Goal: Information Seeking & Learning: Learn about a topic

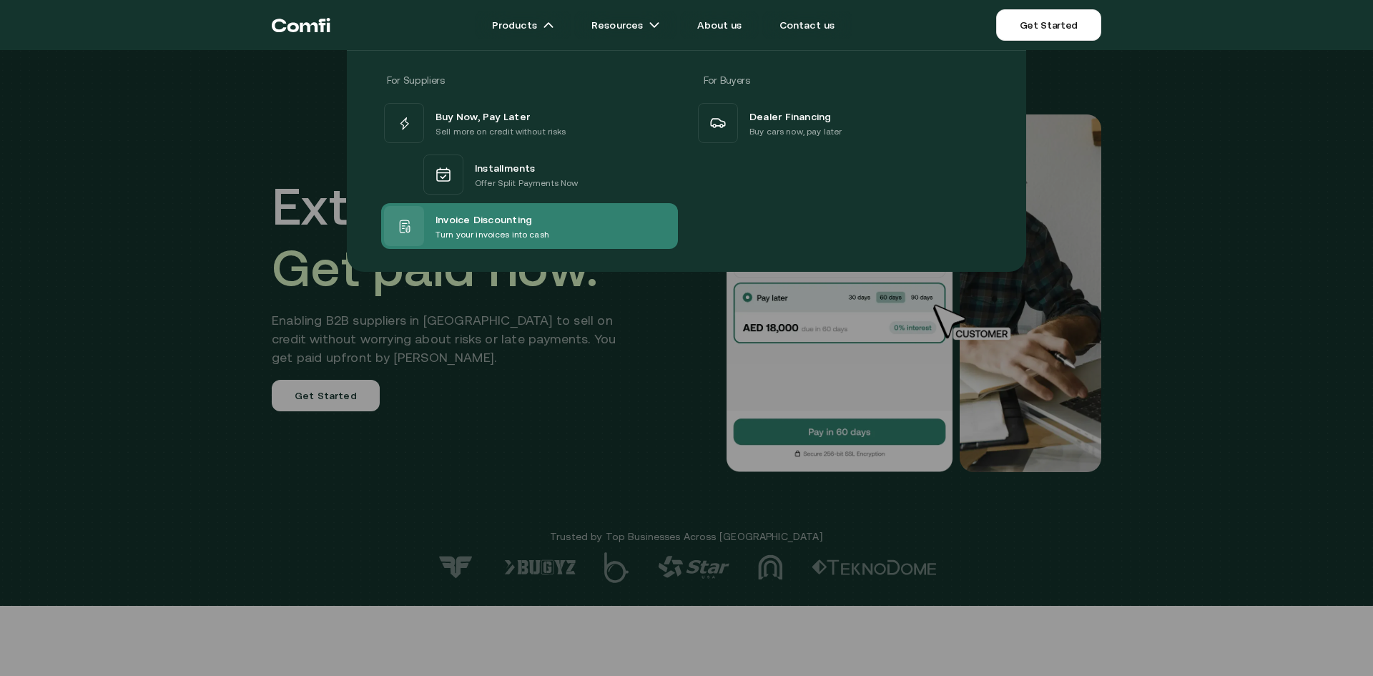
click at [483, 219] on span "Invoice Discounting" at bounding box center [483, 218] width 97 height 17
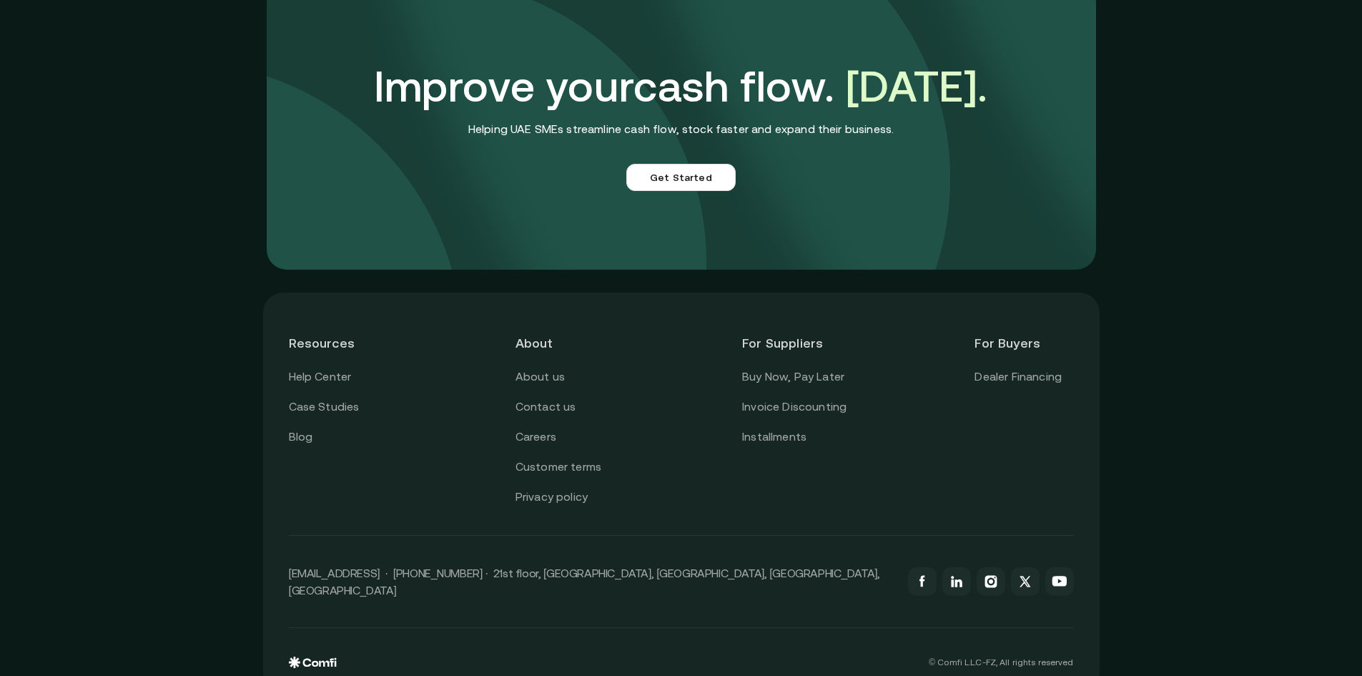
scroll to position [3999, 0]
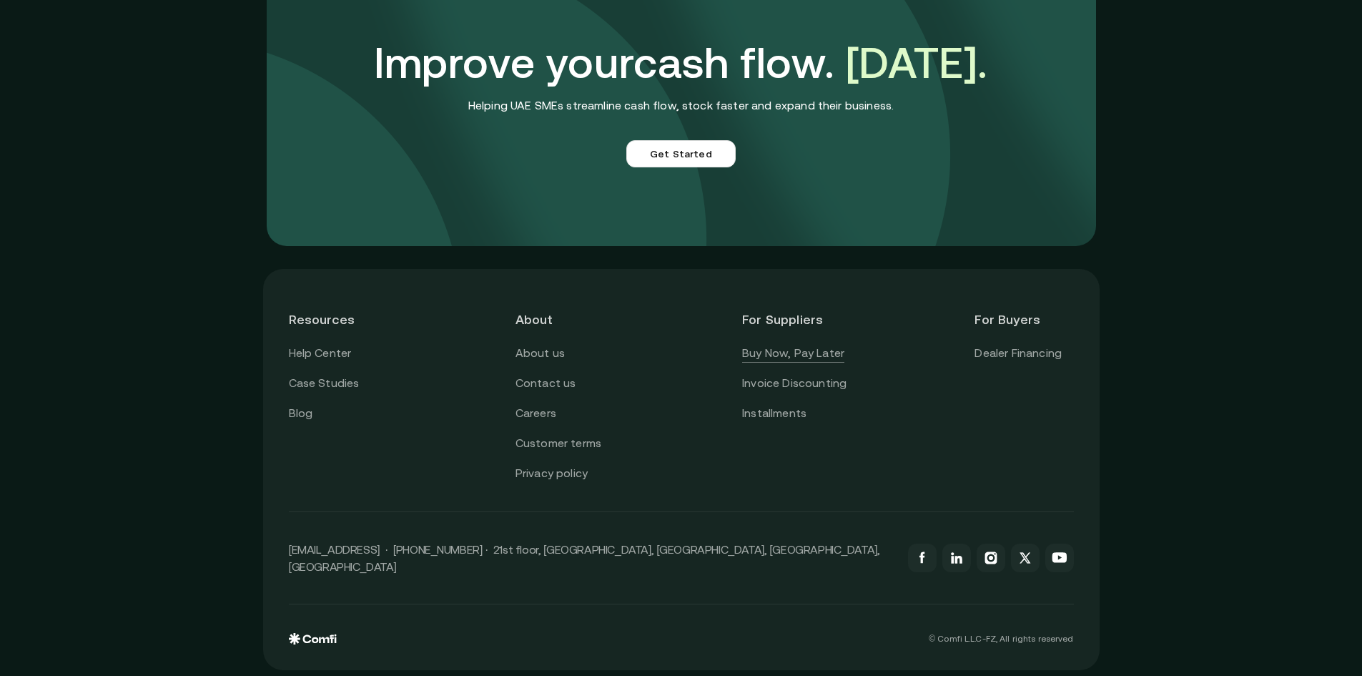
click at [794, 360] on link "Buy Now, Pay Later" at bounding box center [793, 353] width 102 height 19
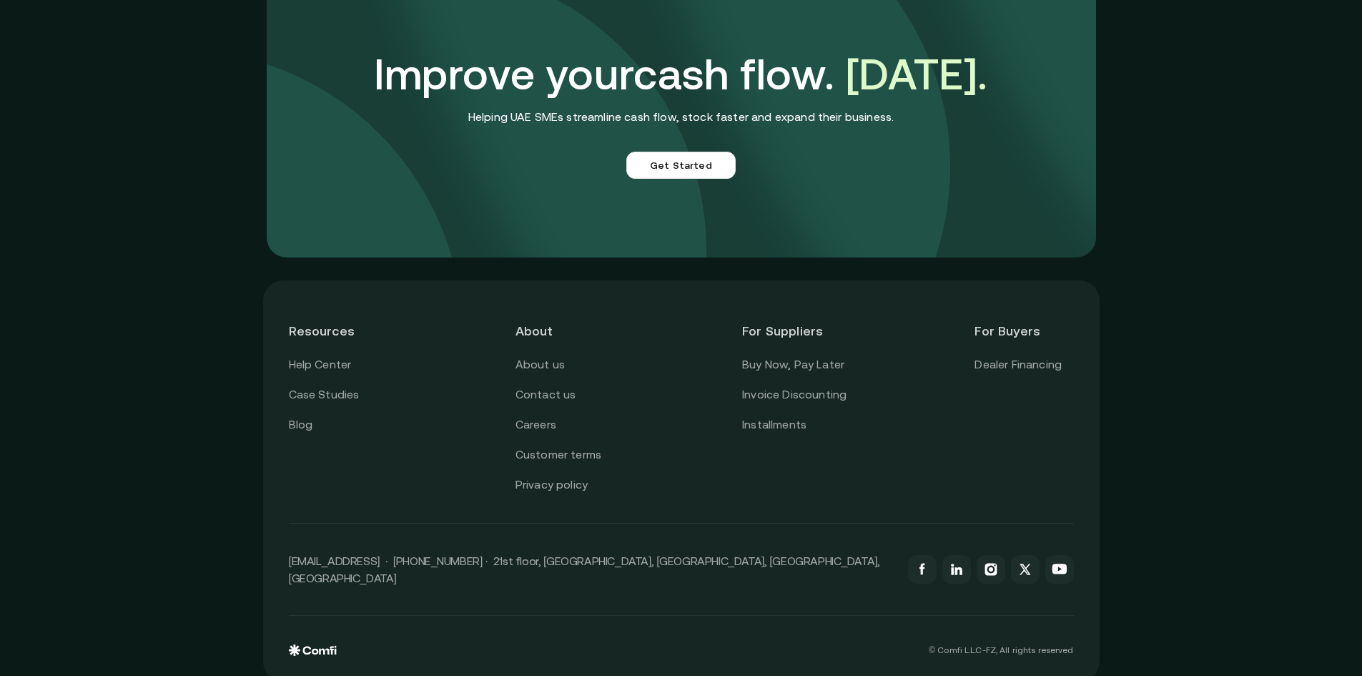
scroll to position [3988, 0]
